Goal: Find specific page/section: Find specific page/section

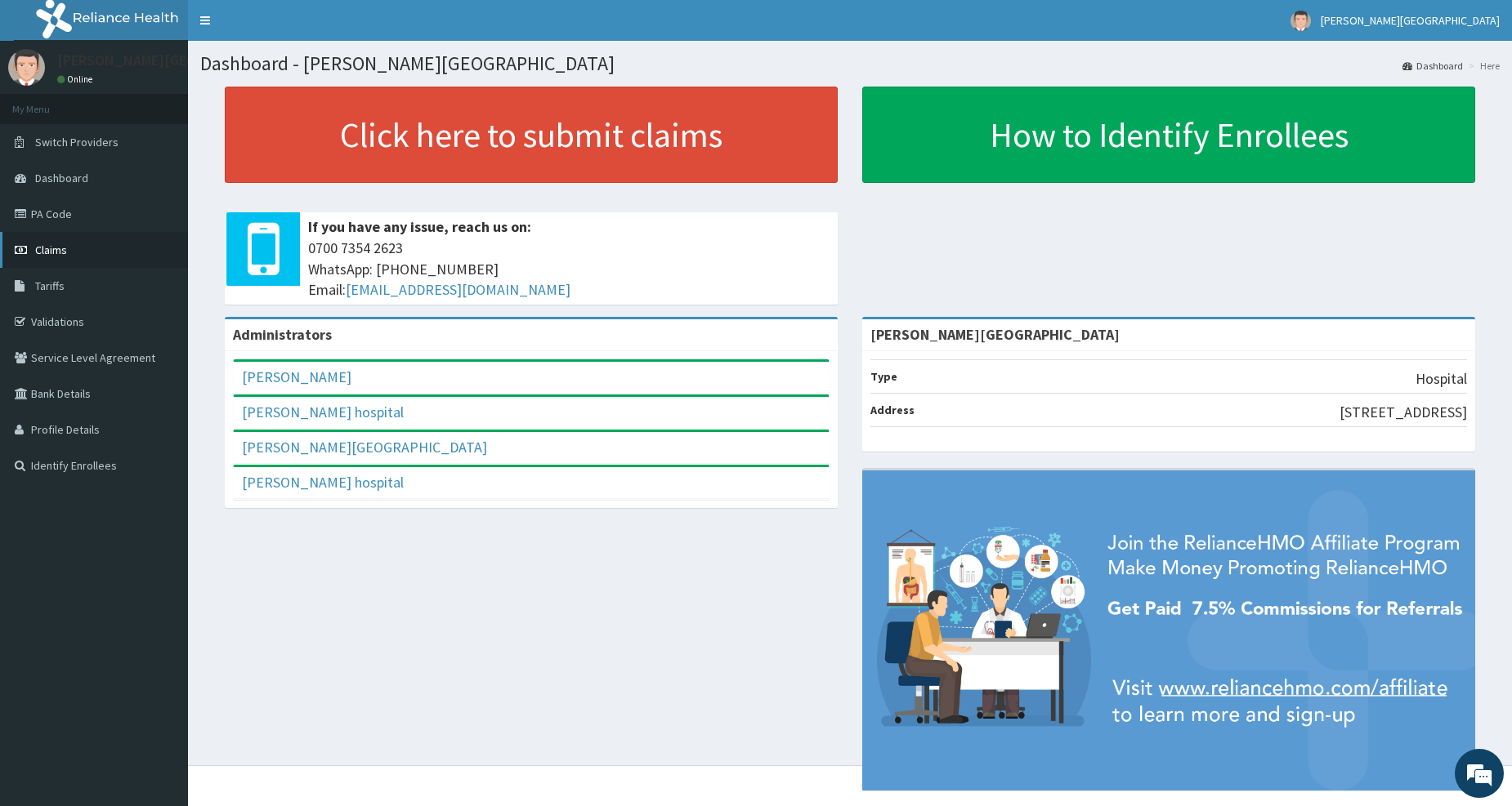
click at [67, 247] on link "Claims" at bounding box center [94, 249] width 188 height 36
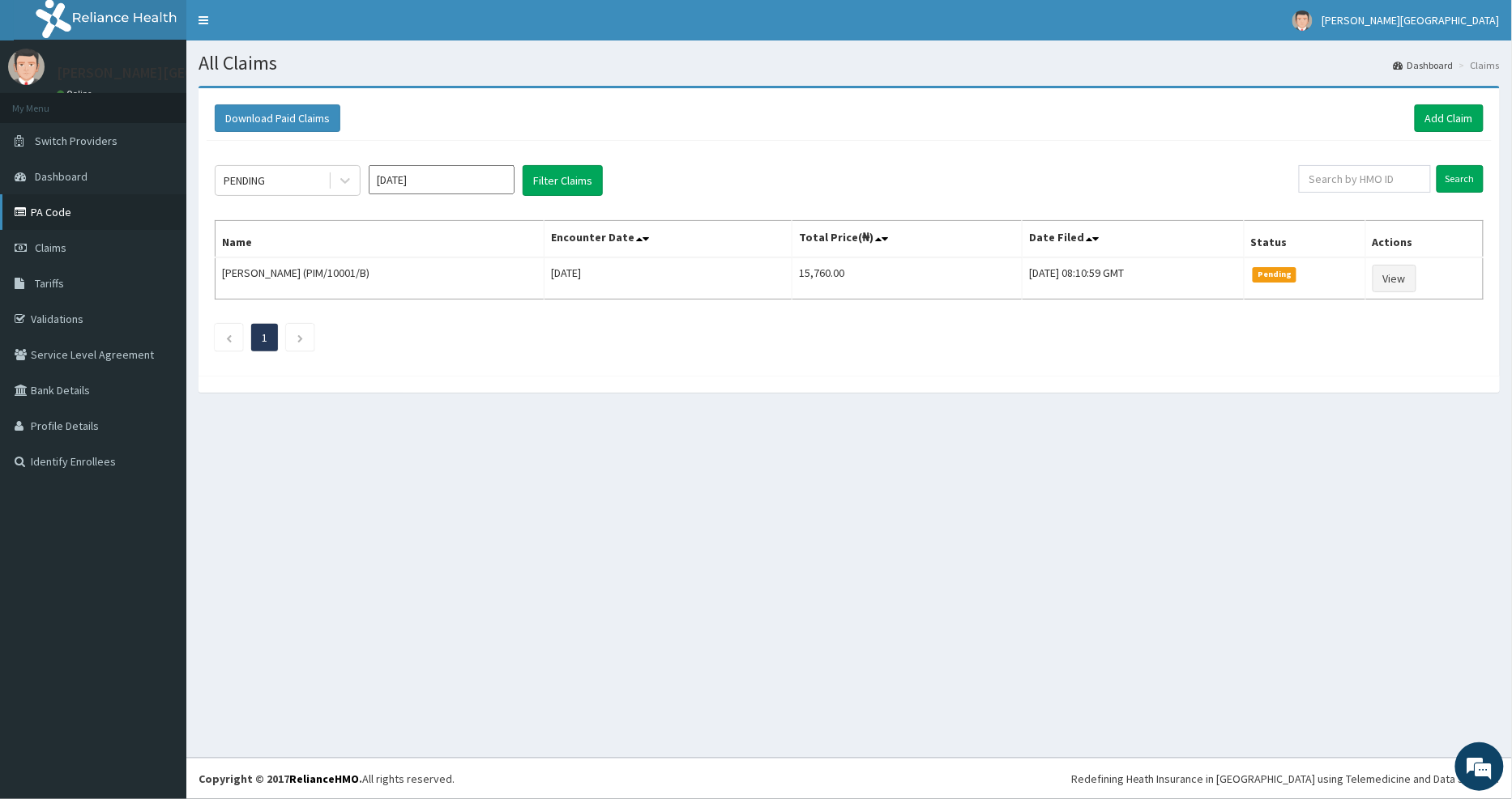
click at [61, 209] on link "PA Code" at bounding box center [93, 212] width 186 height 36
